Goal: Task Accomplishment & Management: Manage account settings

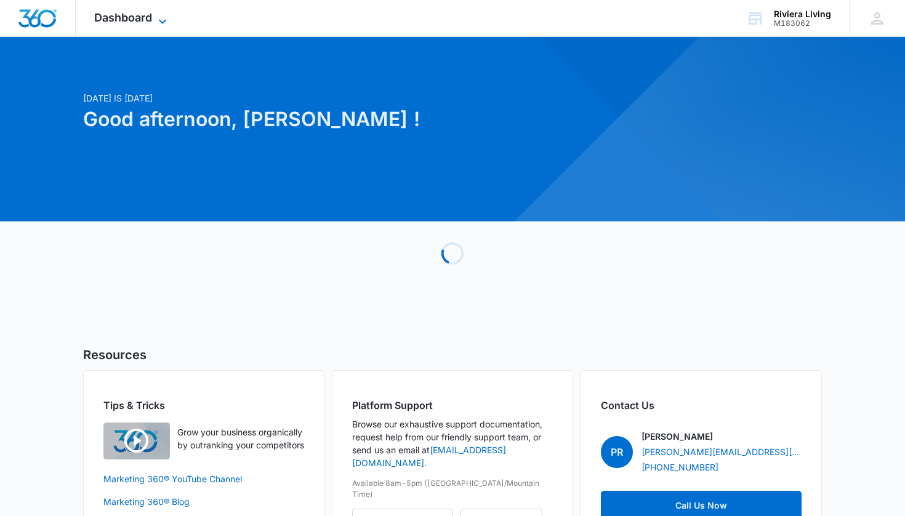
click at [145, 14] on span "Dashboard" at bounding box center [123, 17] width 58 height 13
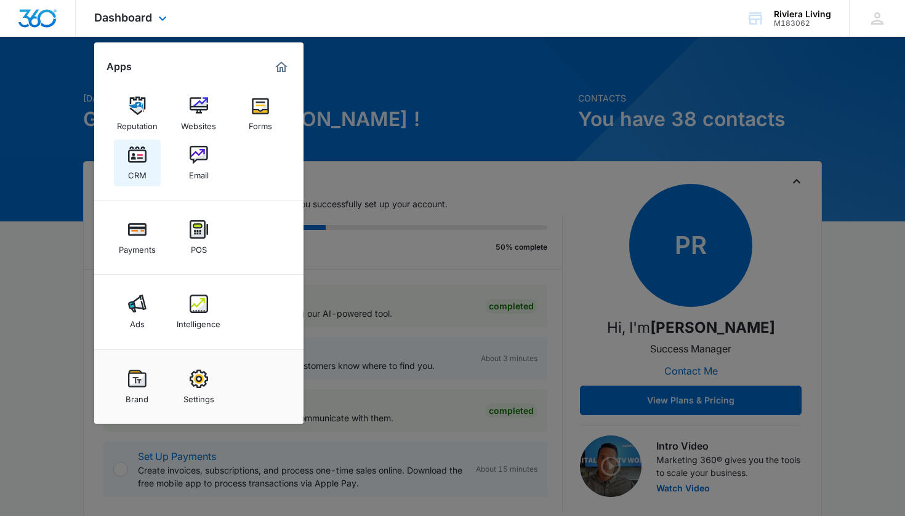
click at [141, 147] on img at bounding box center [137, 155] width 18 height 18
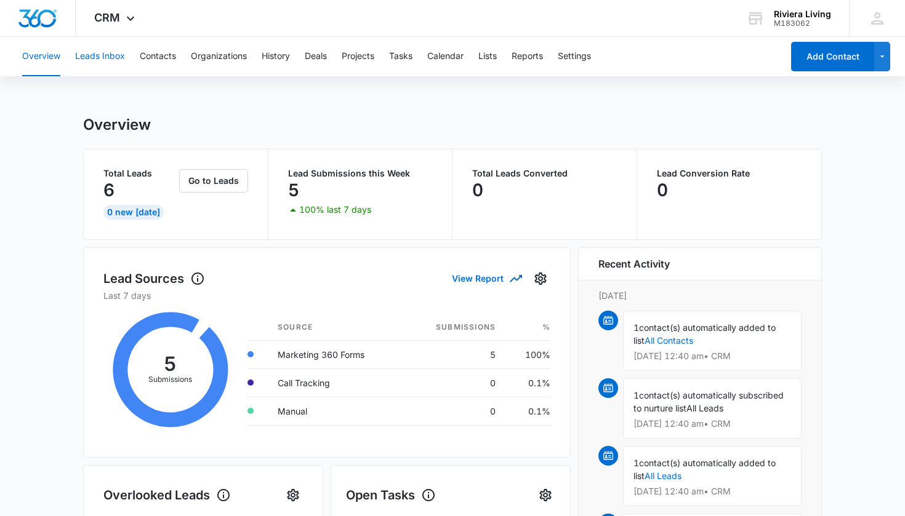
click at [110, 57] on button "Leads Inbox" at bounding box center [100, 56] width 50 height 39
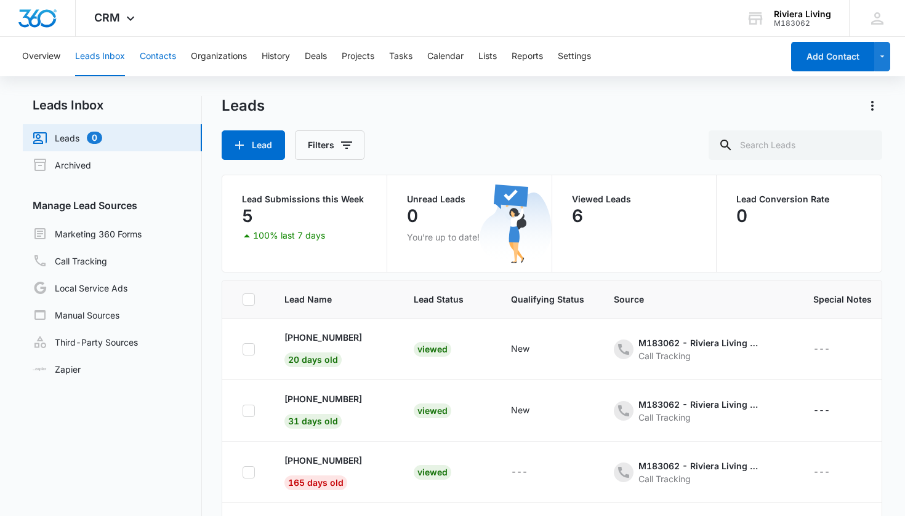
click at [162, 58] on button "Contacts" at bounding box center [158, 56] width 36 height 39
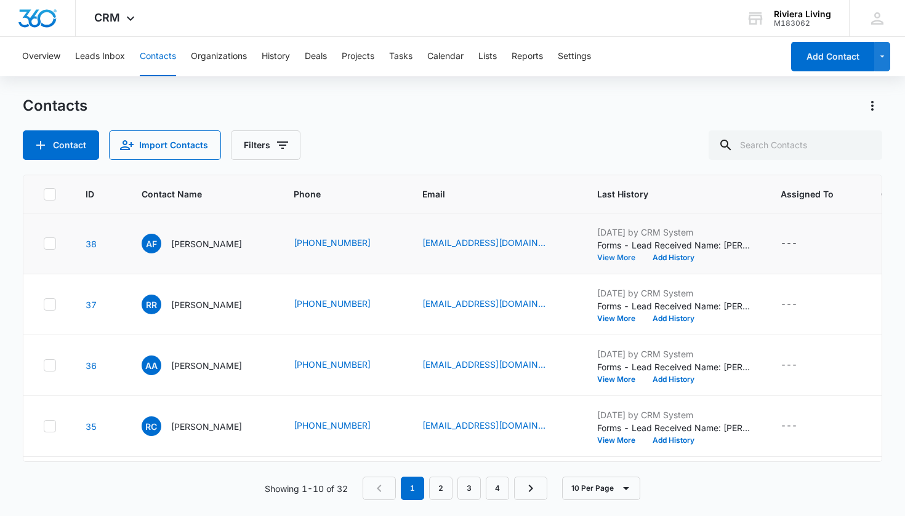
click at [613, 257] on button "View More" at bounding box center [620, 257] width 47 height 7
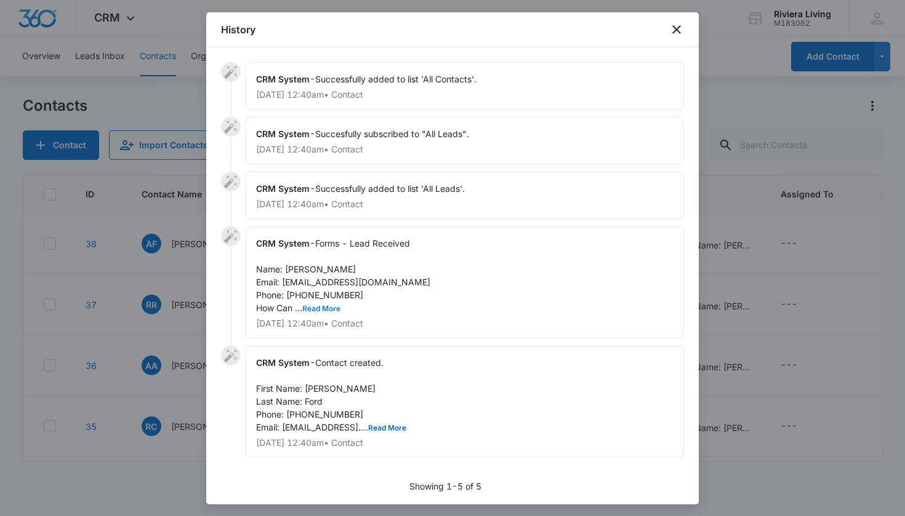
click at [332, 309] on button "Read More" at bounding box center [321, 308] width 38 height 7
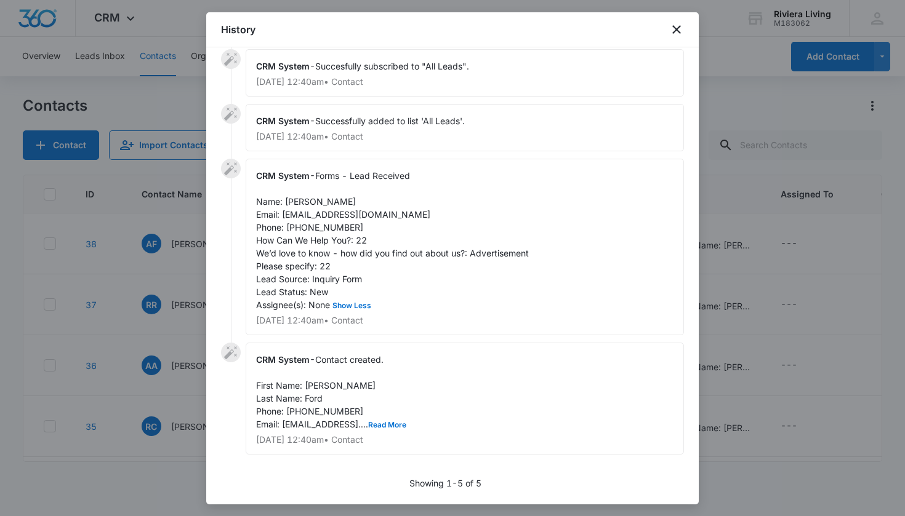
scroll to position [68, 0]
click at [676, 32] on icon "close" at bounding box center [676, 29] width 15 height 15
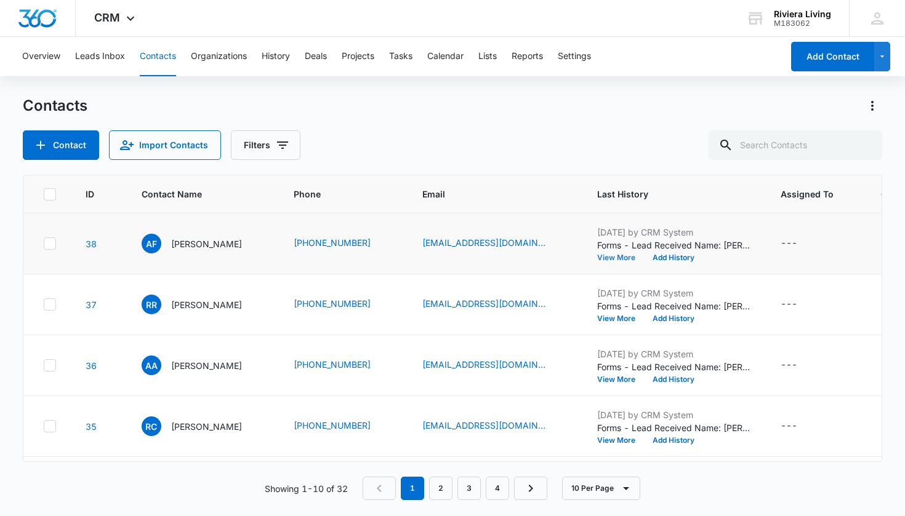
click at [609, 255] on button "View More" at bounding box center [620, 257] width 47 height 7
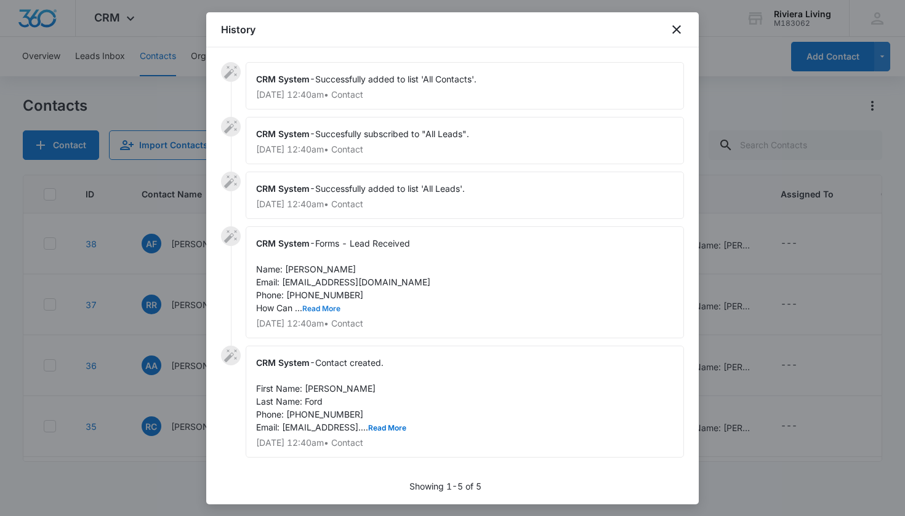
click at [331, 307] on button "Read More" at bounding box center [321, 308] width 38 height 7
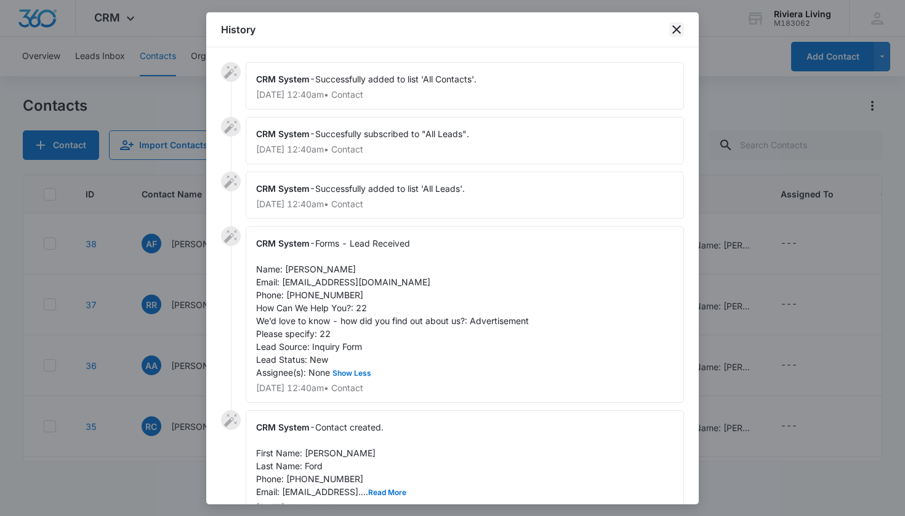
click at [683, 30] on icon "close" at bounding box center [676, 29] width 15 height 15
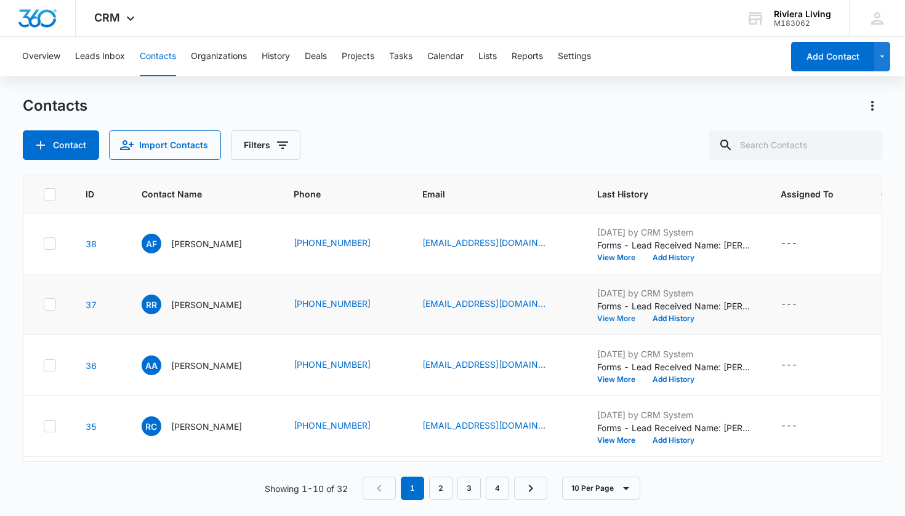
click at [617, 319] on button "View More" at bounding box center [620, 318] width 47 height 7
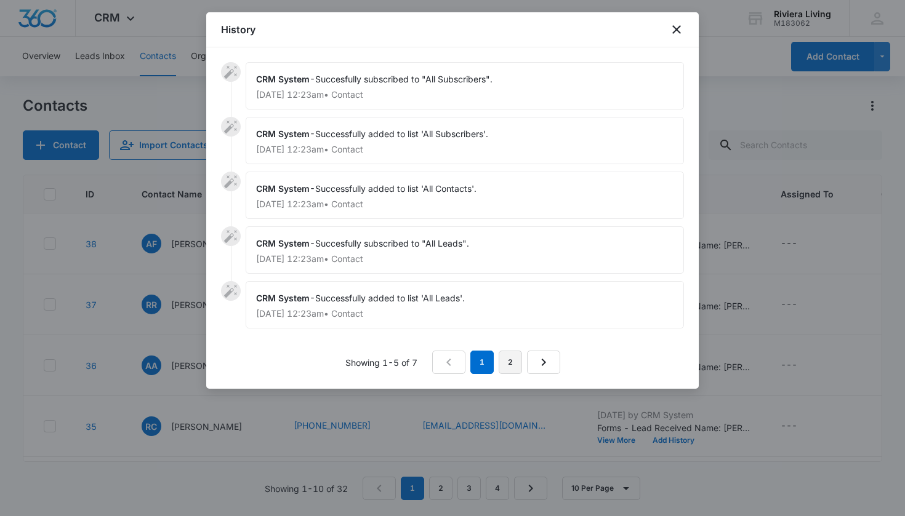
click at [516, 363] on link "2" at bounding box center [510, 362] width 23 height 23
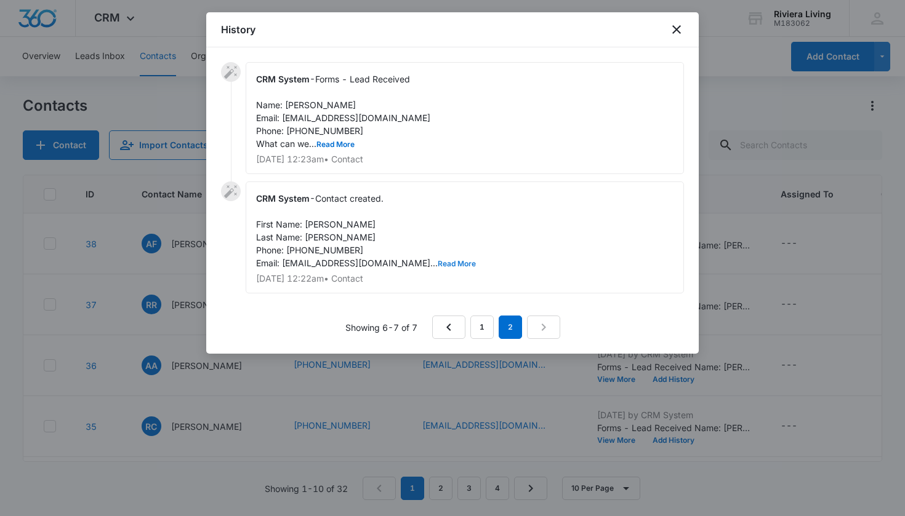
click at [438, 266] on button "Read More" at bounding box center [457, 263] width 38 height 7
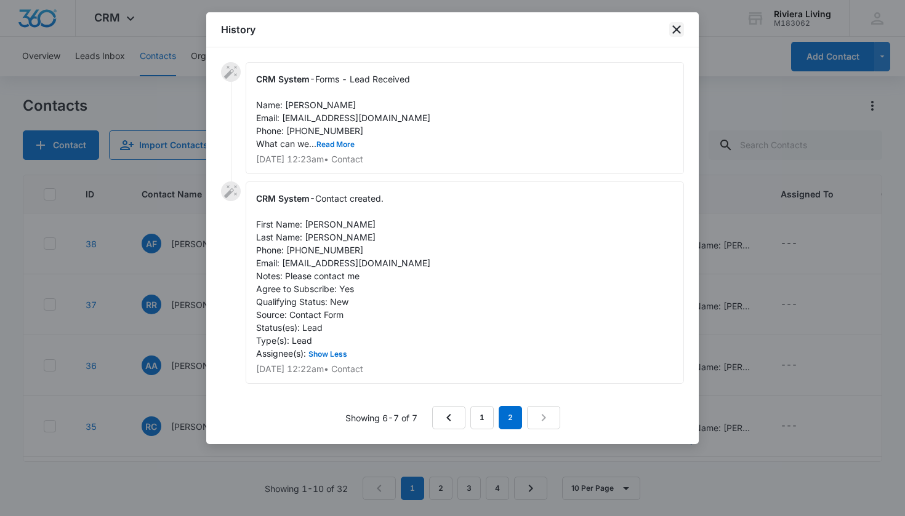
click at [678, 26] on icon "close" at bounding box center [676, 29] width 15 height 15
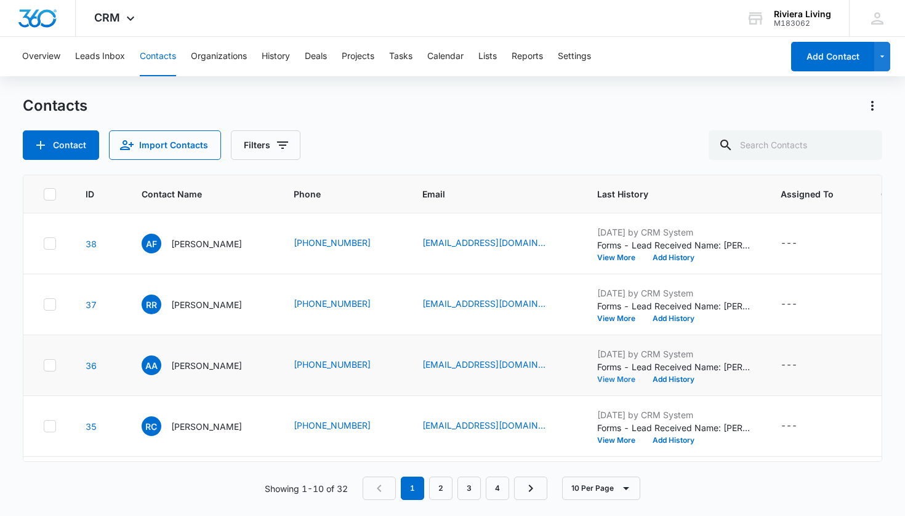
click at [612, 376] on button "View More" at bounding box center [620, 379] width 47 height 7
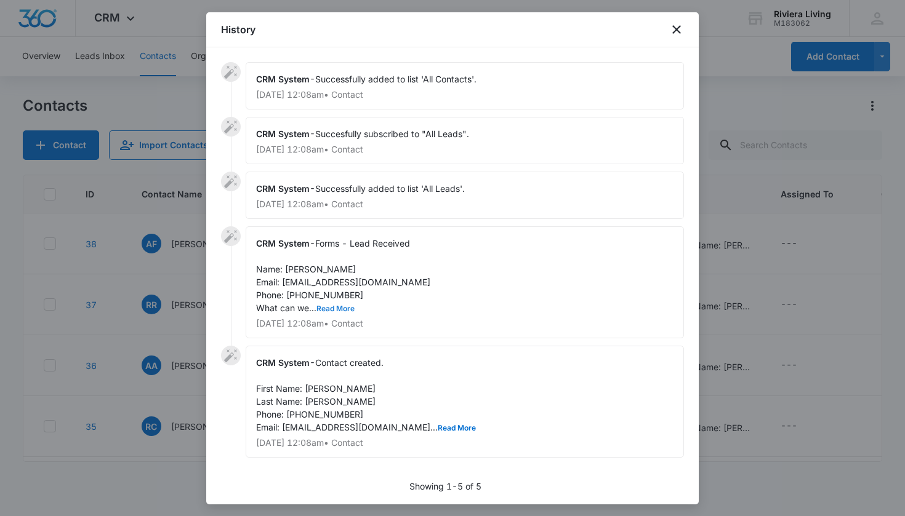
click at [343, 307] on button "Read More" at bounding box center [335, 308] width 38 height 7
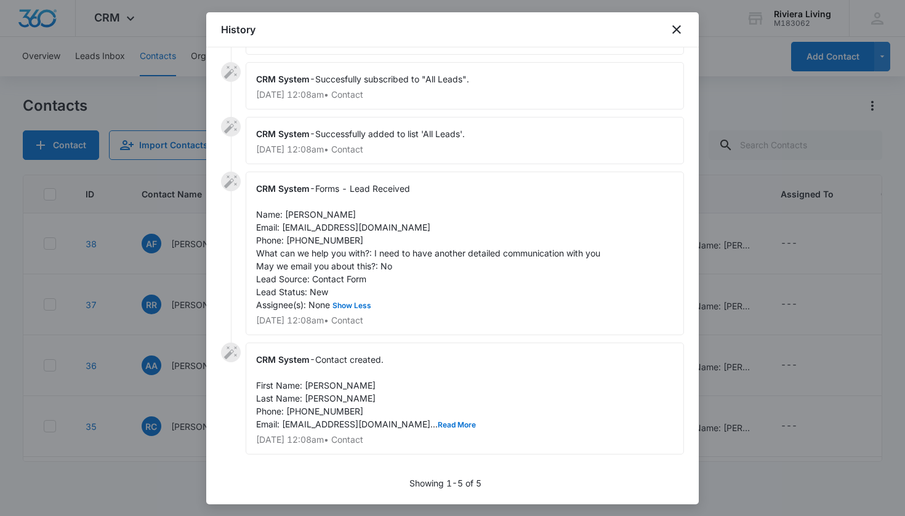
scroll to position [55, 0]
click at [681, 26] on icon "close" at bounding box center [676, 29] width 15 height 15
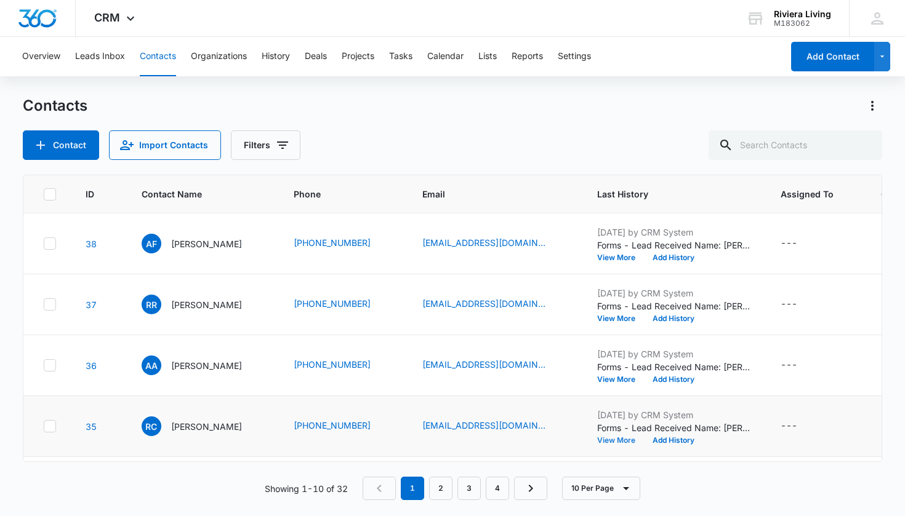
click at [603, 444] on button "View More" at bounding box center [620, 440] width 47 height 7
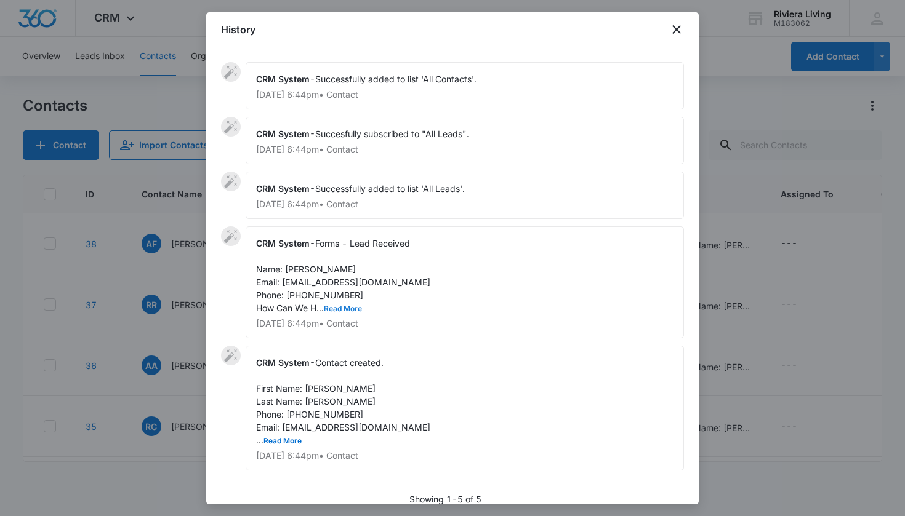
click at [350, 305] on button "Read More" at bounding box center [343, 308] width 38 height 7
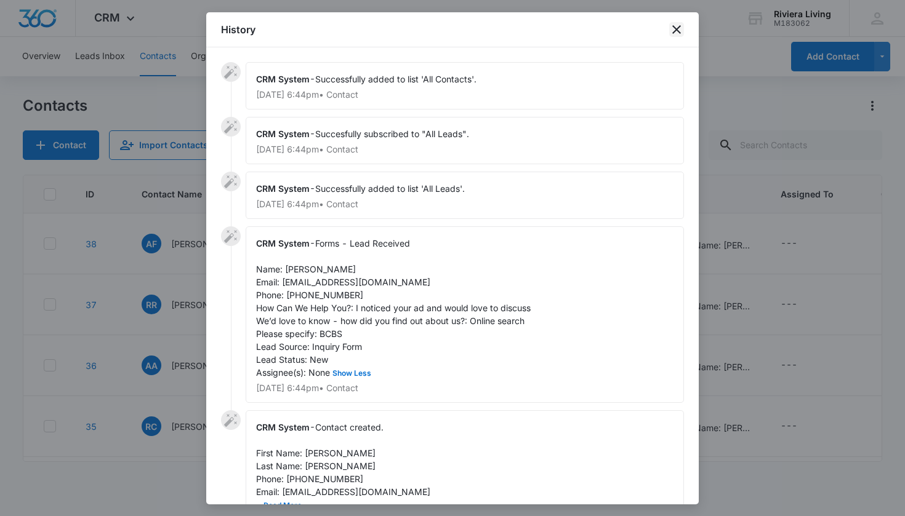
click at [678, 25] on icon "close" at bounding box center [676, 29] width 15 height 15
